Goal: Information Seeking & Learning: Learn about a topic

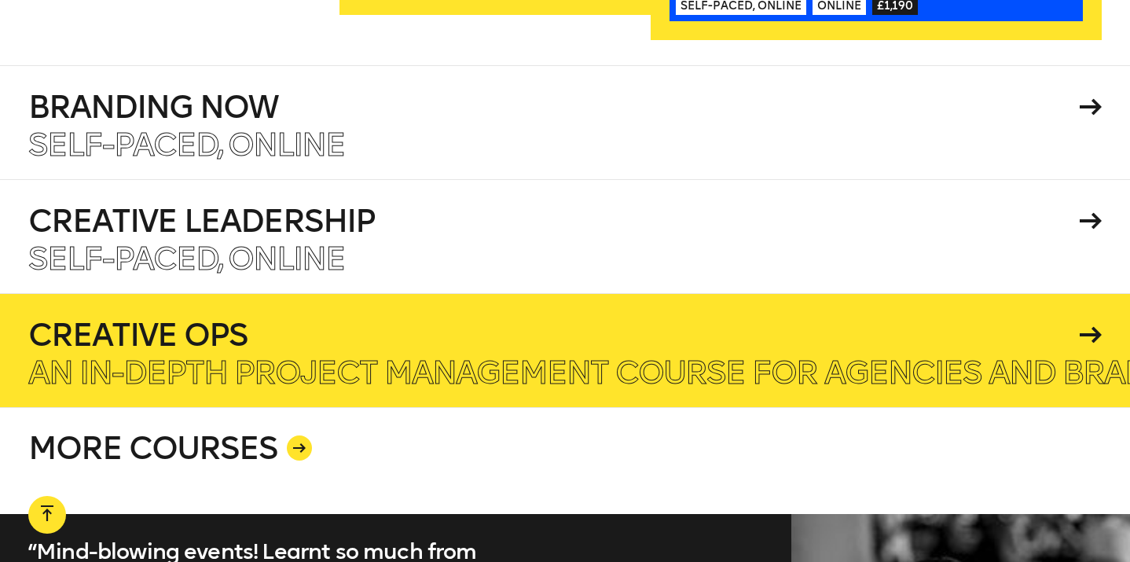
scroll to position [2653, 0]
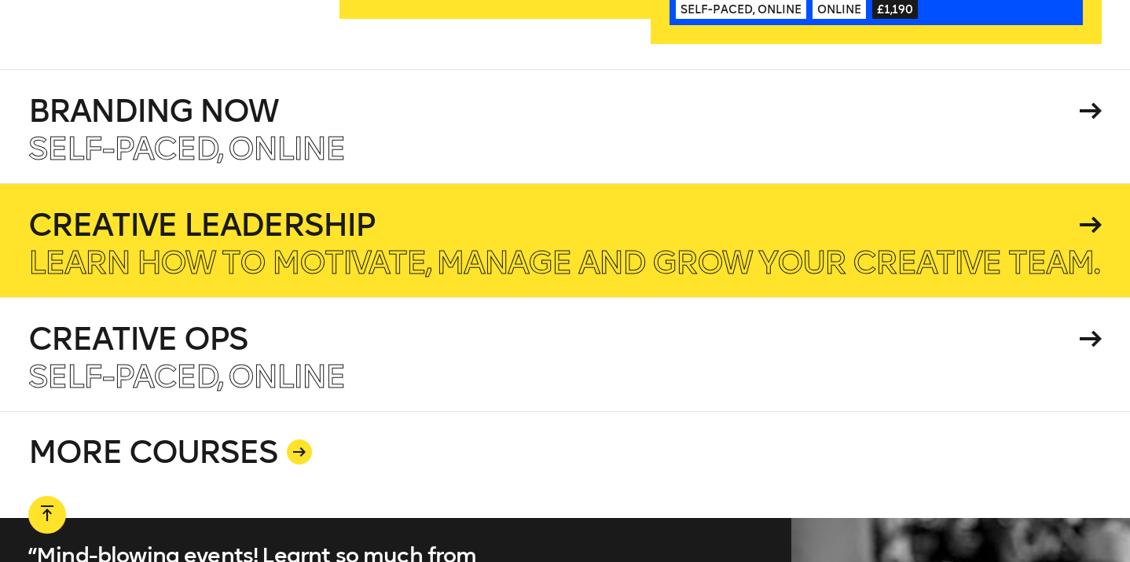
scroll to position [2679, 0]
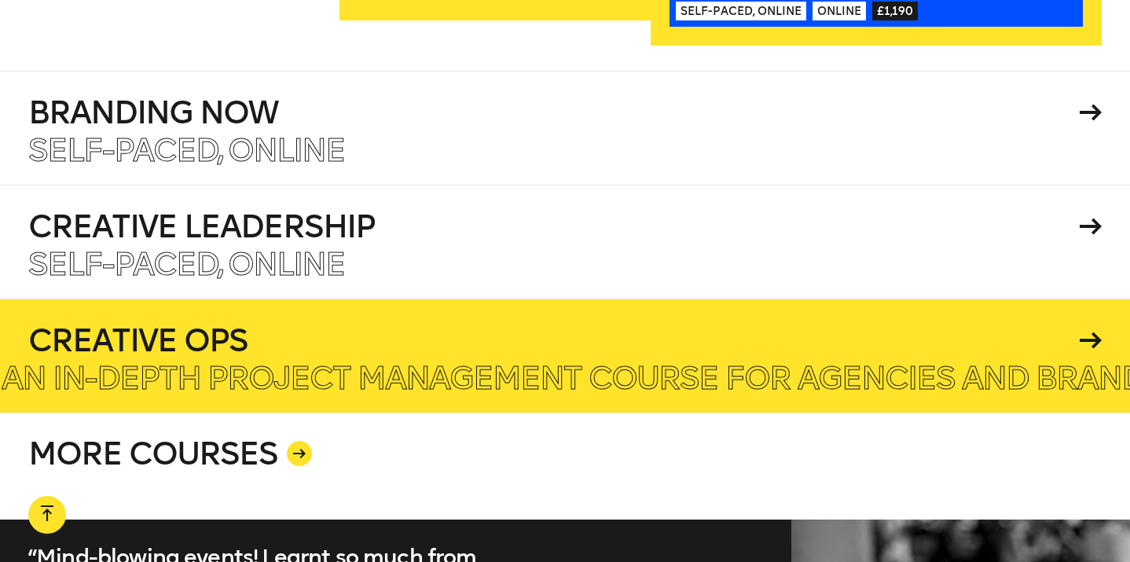
click at [147, 325] on h4 "Creative Ops" at bounding box center [551, 340] width 1046 height 31
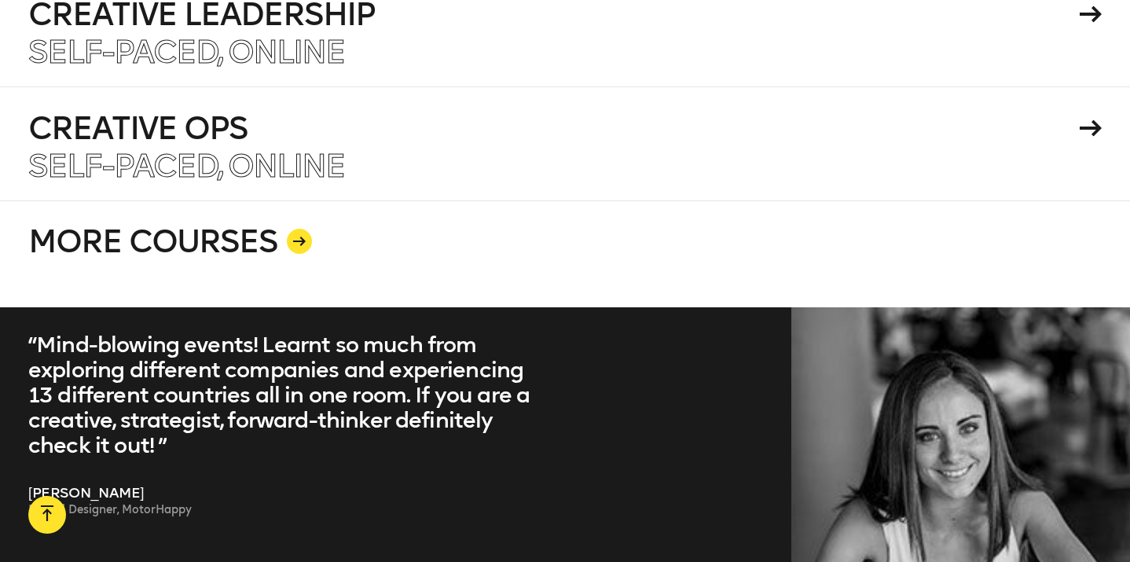
scroll to position [2898, 0]
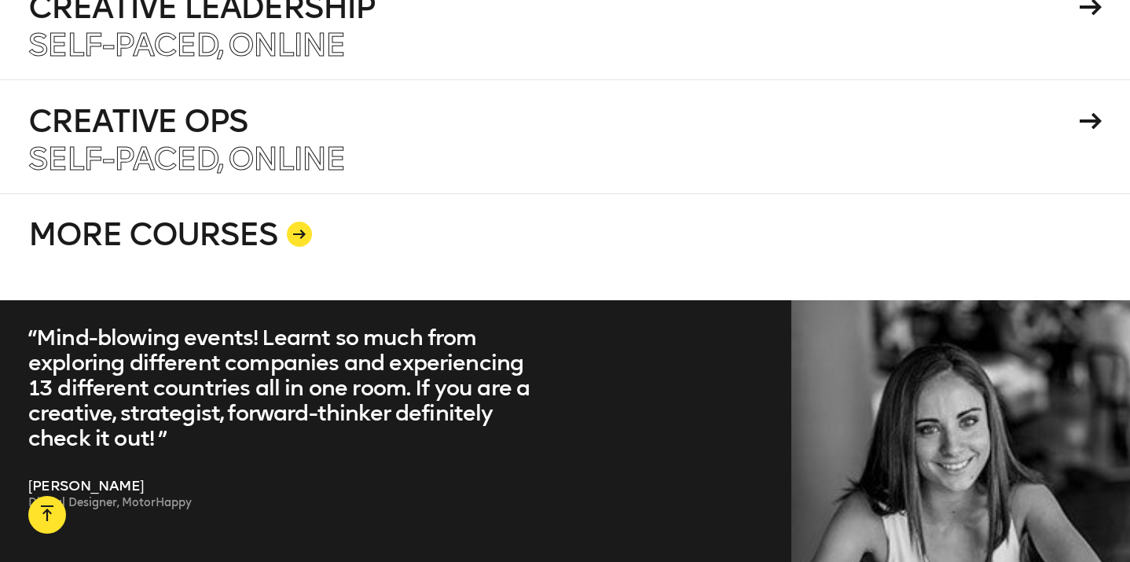
click at [215, 208] on link "MORE COURSES" at bounding box center [565, 246] width 1074 height 107
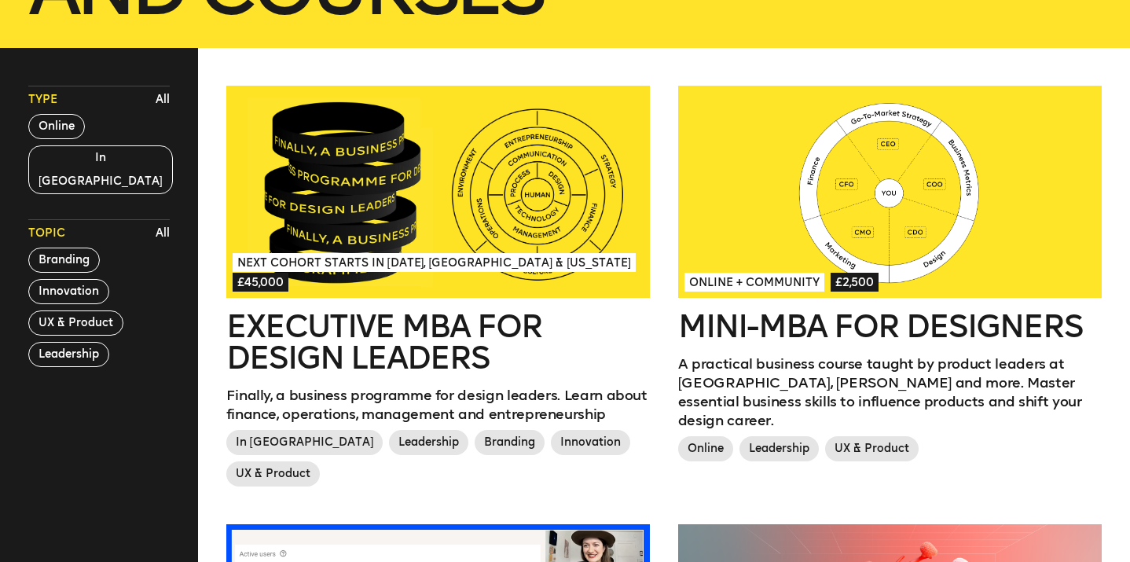
scroll to position [408, 0]
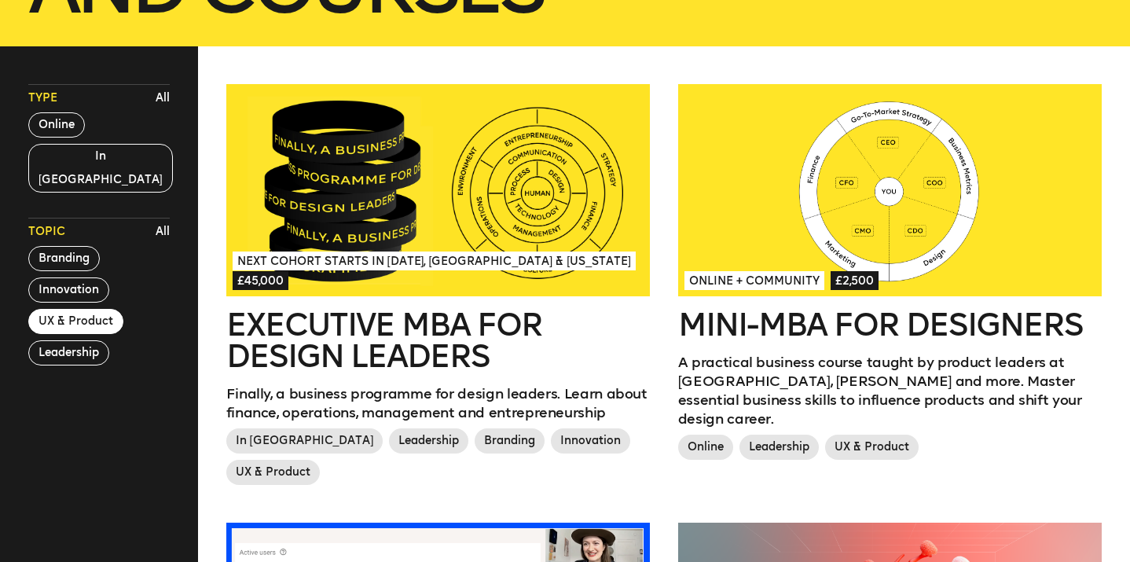
click at [90, 309] on button "UX & Product" at bounding box center [75, 321] width 95 height 25
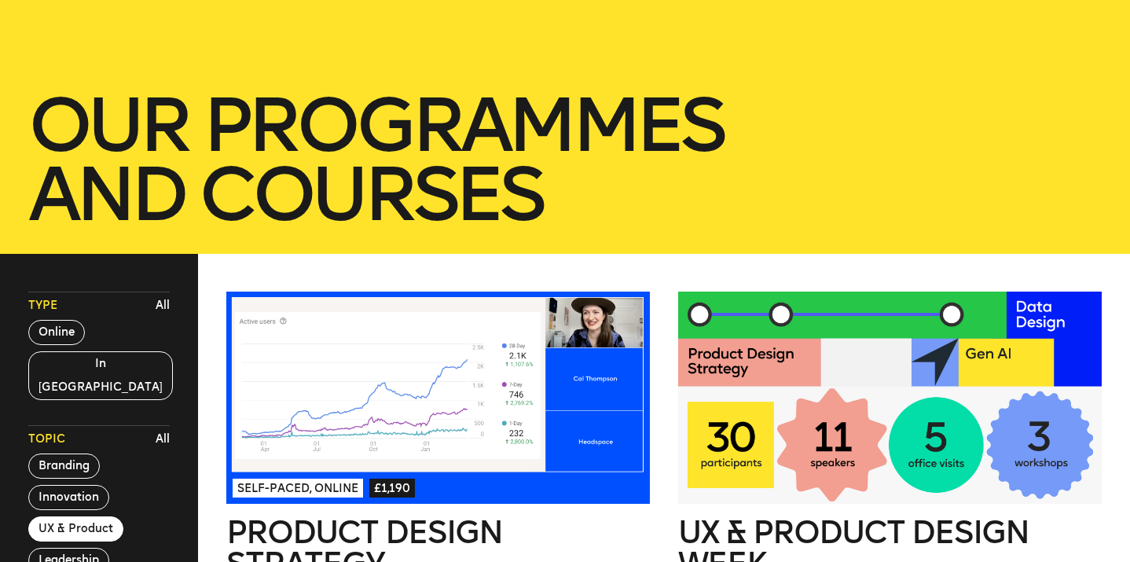
scroll to position [197, 0]
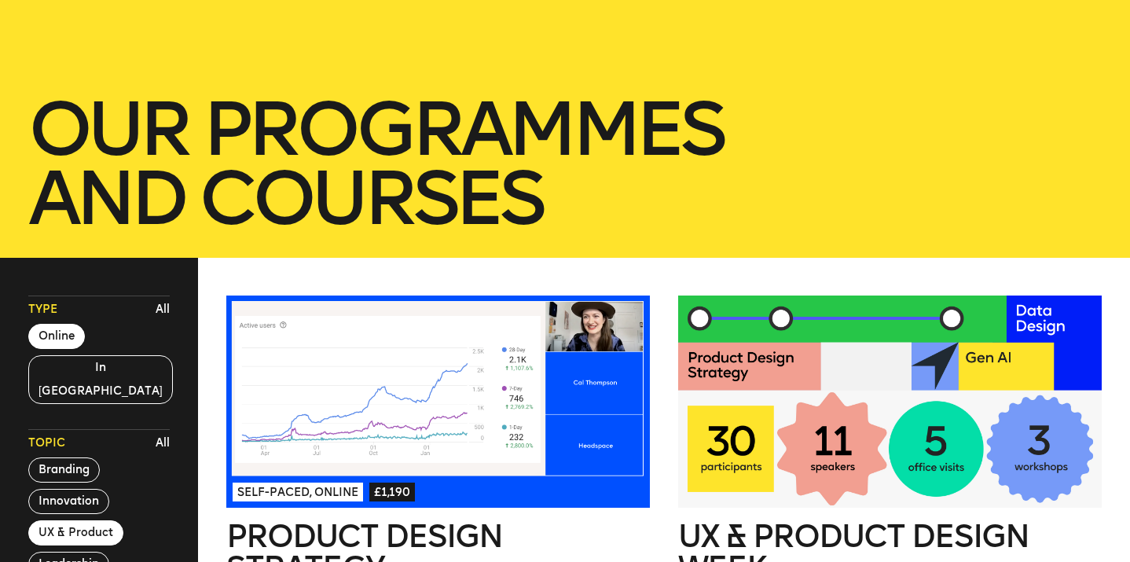
click at [72, 327] on button "Online" at bounding box center [56, 336] width 57 height 25
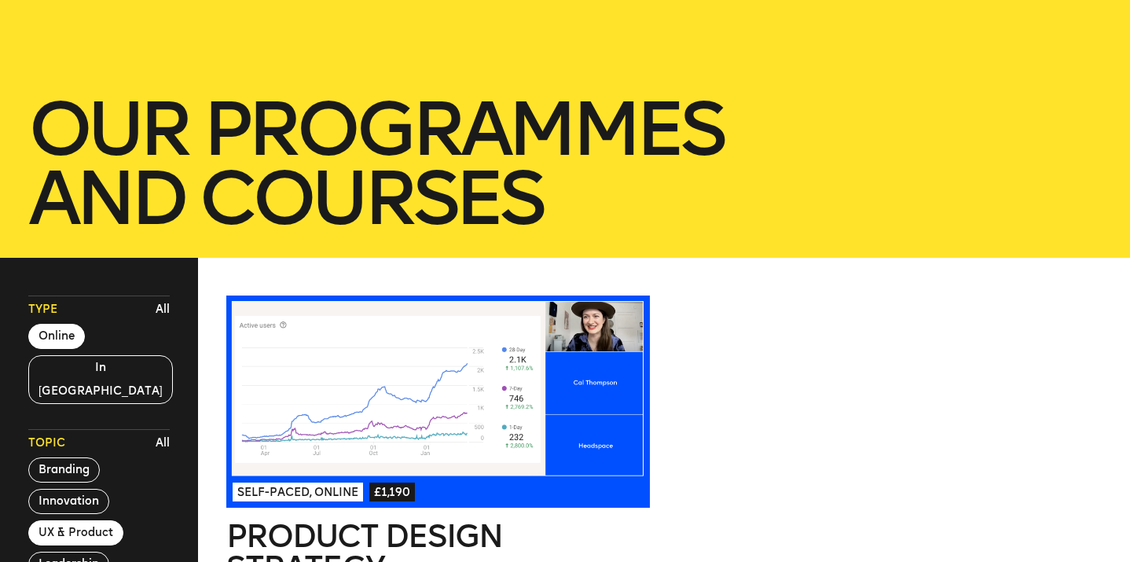
click at [99, 520] on button "UX & Product" at bounding box center [75, 532] width 95 height 25
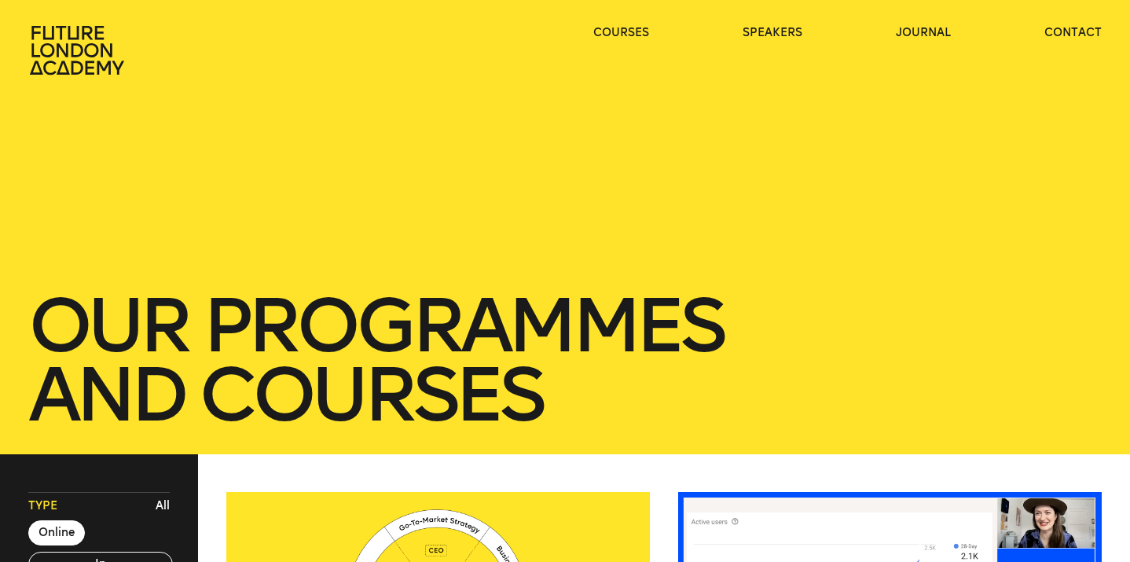
scroll to position [0, 0]
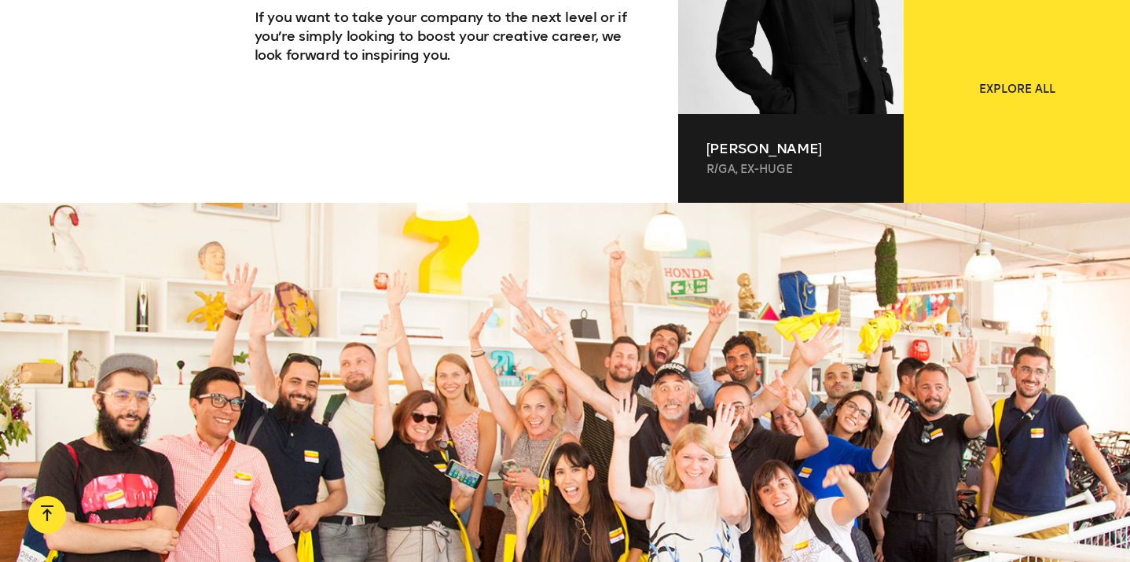
scroll to position [1336, 0]
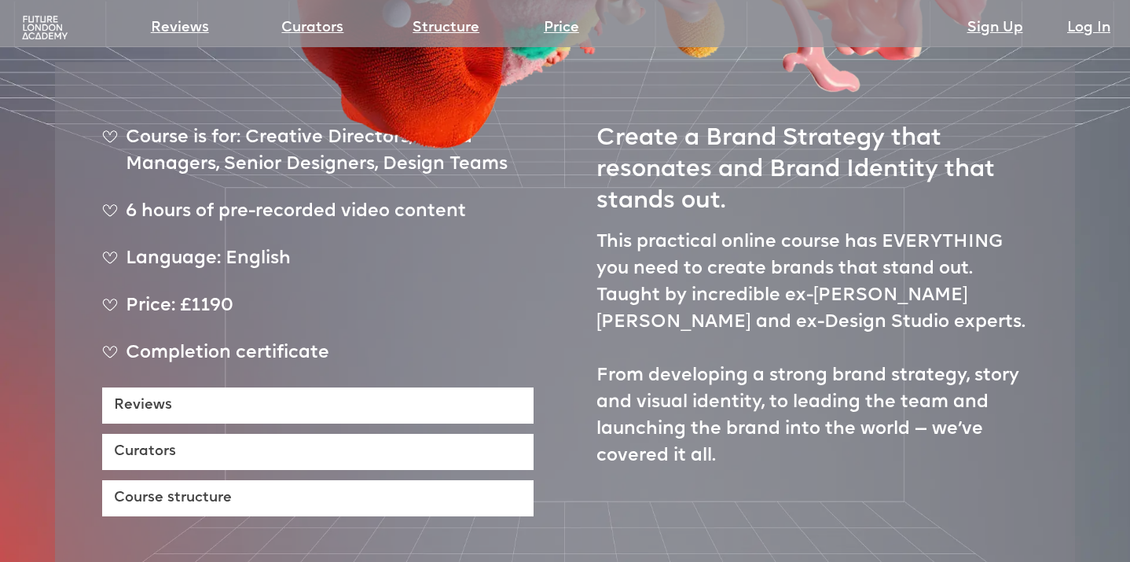
scroll to position [617, 0]
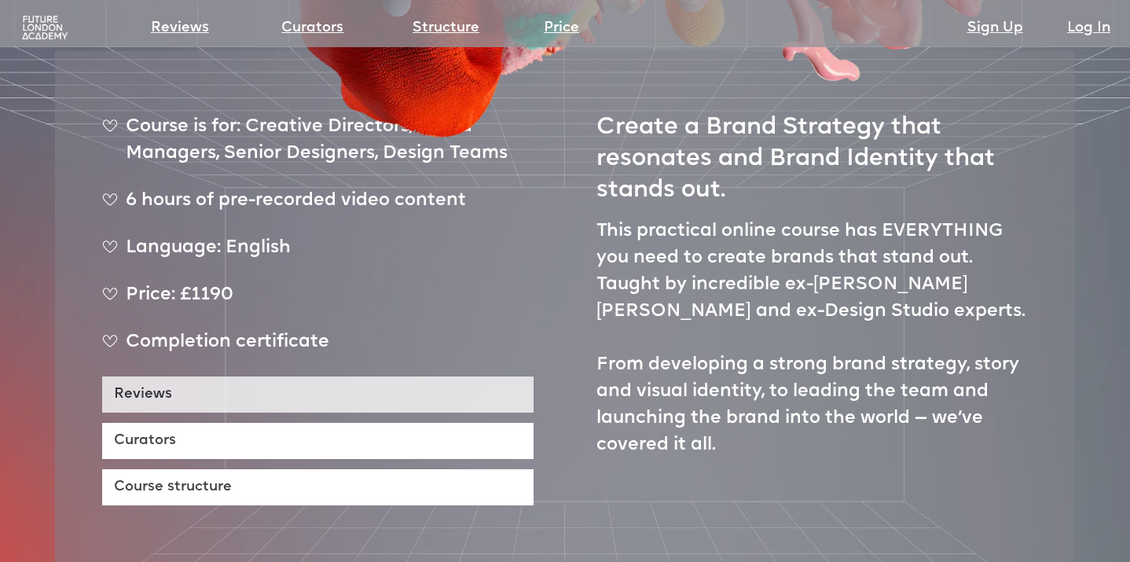
click at [146, 377] on link "Reviews" at bounding box center [318, 395] width 432 height 36
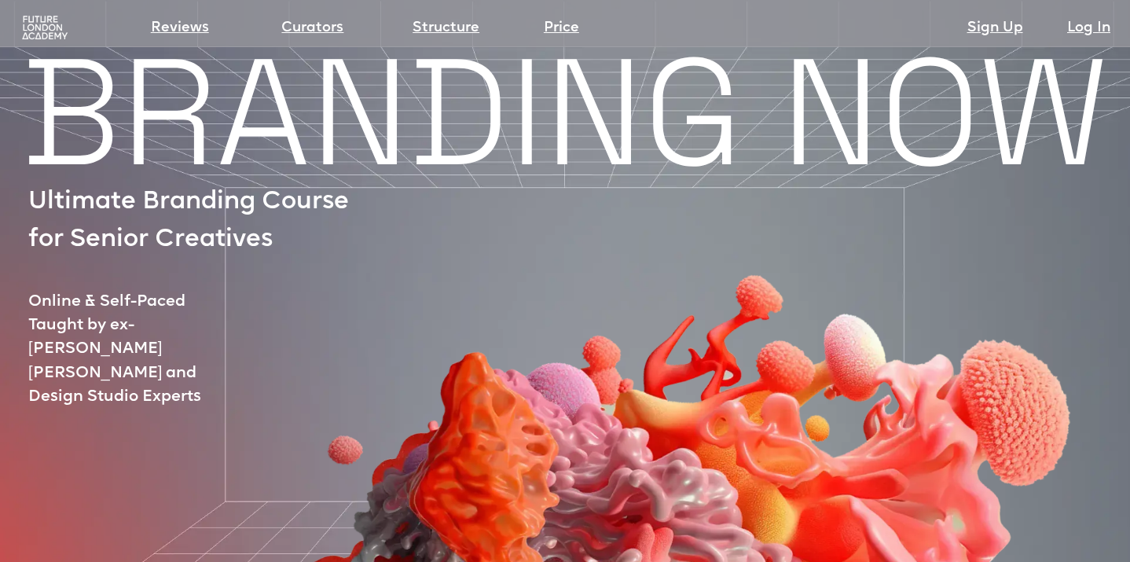
scroll to position [617, 0]
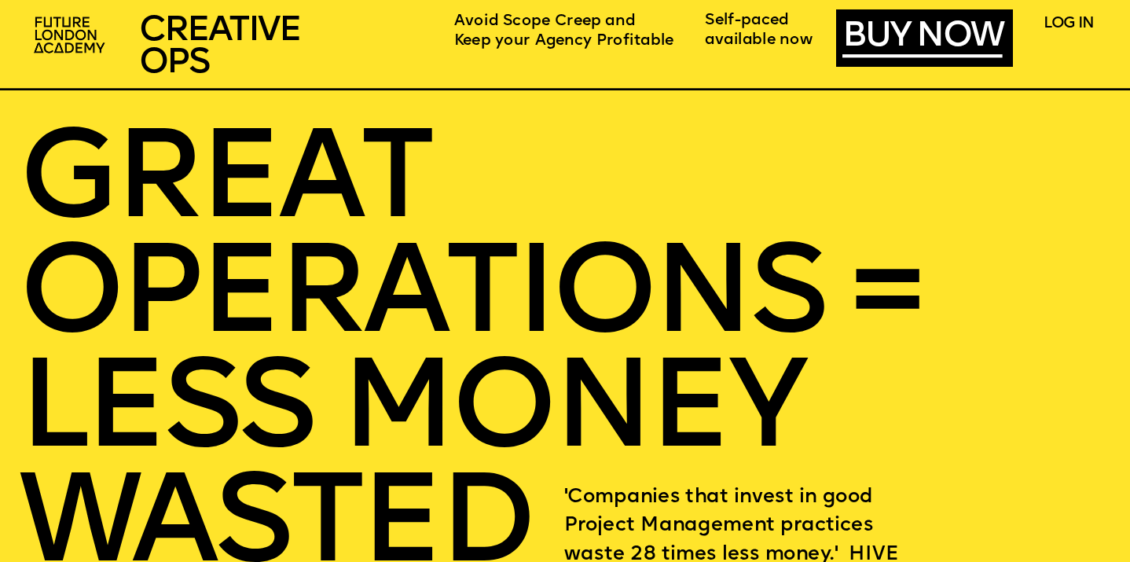
scroll to position [2465, 0]
